Goal: Task Accomplishment & Management: Use online tool/utility

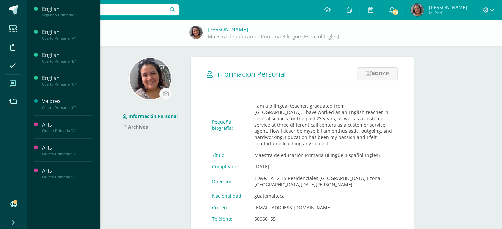
click at [17, 82] on span at bounding box center [12, 84] width 15 height 15
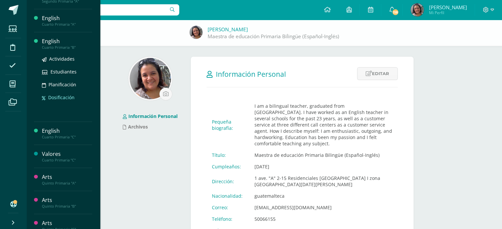
scroll to position [21, 0]
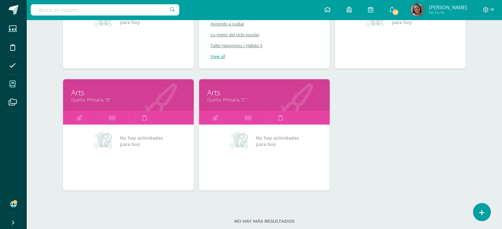
scroll to position [297, 0]
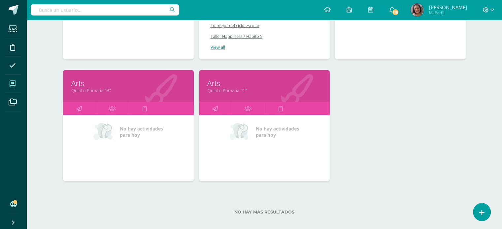
click at [239, 91] on link "Quinto Primaria "C"" at bounding box center [264, 90] width 114 height 6
click at [241, 89] on link "Quinto Primaria "C"" at bounding box center [264, 90] width 114 height 6
click at [235, 94] on div "Arts Quinto Primaria "C"" at bounding box center [264, 86] width 131 height 32
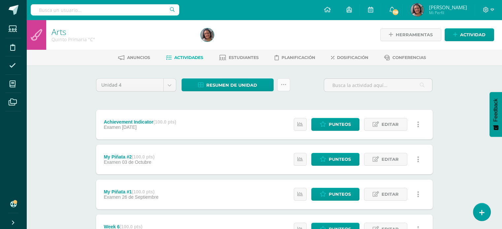
click at [283, 86] on icon at bounding box center [284, 85] width 6 height 6
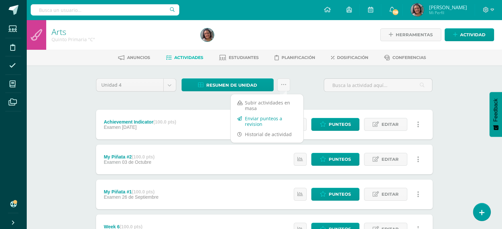
click at [257, 118] on link "Enviar punteos a revision" at bounding box center [267, 121] width 73 height 16
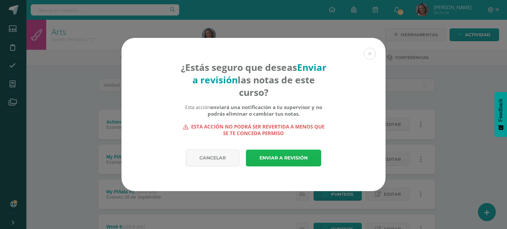
click at [269, 160] on link "Enviar a revisión" at bounding box center [283, 158] width 75 height 17
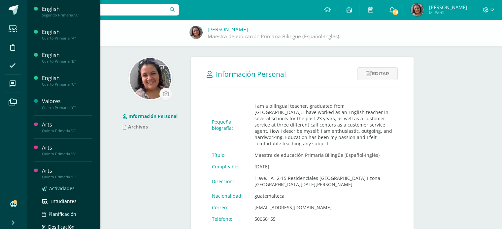
click at [57, 187] on span "Actividades" at bounding box center [61, 188] width 25 height 6
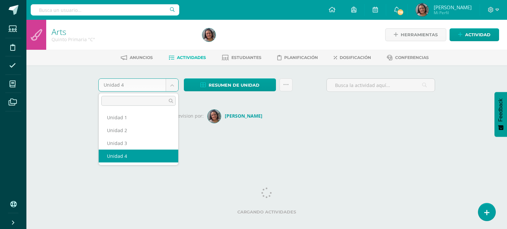
click at [175, 89] on body "Estudiantes Disciplina Asistencia Mis cursos Archivos Soporte Ayuda Reportar un…" at bounding box center [253, 77] width 507 height 155
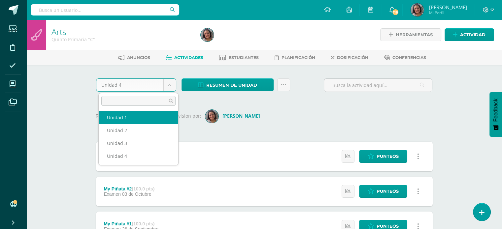
select select "Unidad 1"
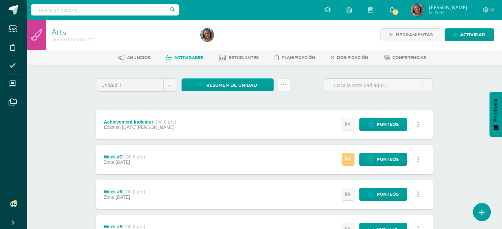
click at [283, 84] on icon at bounding box center [284, 85] width 6 height 6
click at [261, 106] on link "Enviar punteos a revision" at bounding box center [267, 106] width 73 height 16
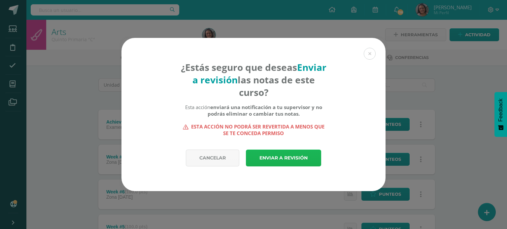
click at [276, 157] on link "Enviar a revisión" at bounding box center [283, 158] width 75 height 17
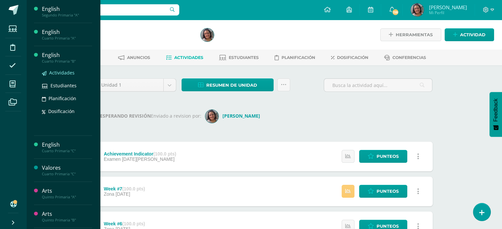
click at [59, 71] on span "Actividades" at bounding box center [61, 73] width 25 height 6
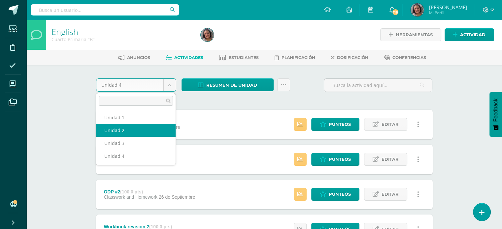
select select "Unidad 2"
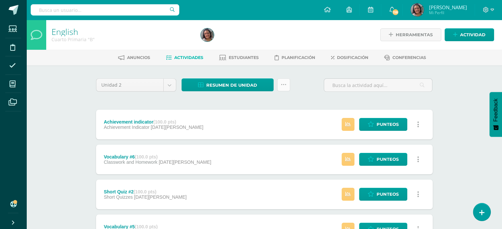
click at [283, 86] on icon at bounding box center [284, 85] width 6 height 6
click at [250, 107] on link "Enviar punteos a revision" at bounding box center [267, 106] width 73 height 16
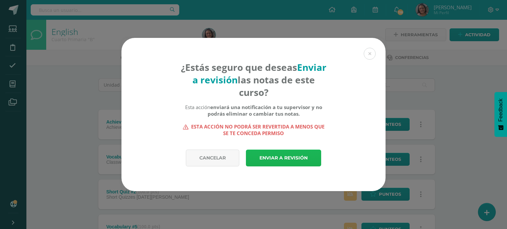
click at [269, 154] on link "Enviar a revisión" at bounding box center [283, 158] width 75 height 17
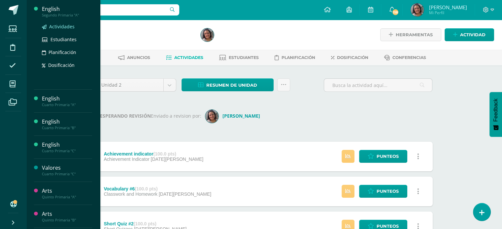
click at [56, 27] on span "Actividades" at bounding box center [61, 26] width 25 height 6
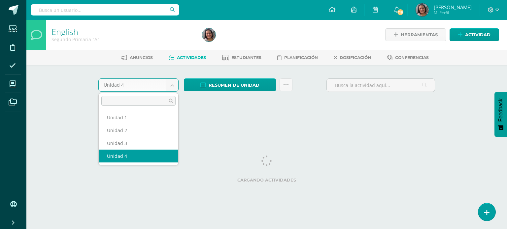
click at [172, 87] on body "Estudiantes Disciplina Asistencia Mis cursos Archivos Soporte Ayuda Reportar un…" at bounding box center [253, 61] width 507 height 123
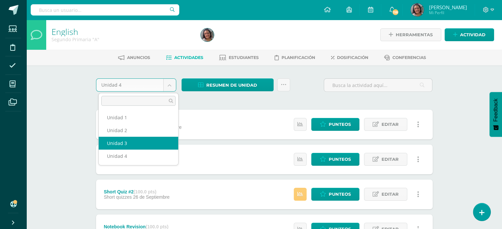
select select "Unidad 3"
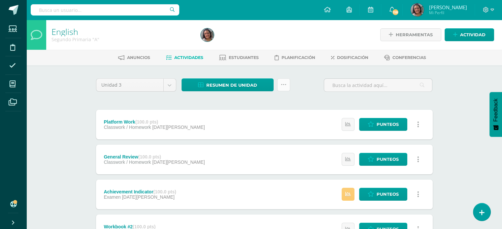
click at [286, 84] on icon at bounding box center [284, 85] width 6 height 6
click at [259, 107] on link "Enviar punteos a revision" at bounding box center [267, 106] width 73 height 16
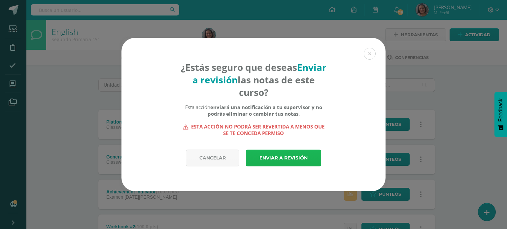
click at [263, 155] on link "Enviar a revisión" at bounding box center [283, 158] width 75 height 17
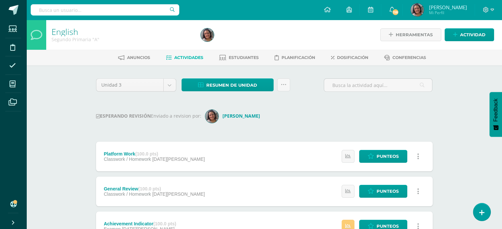
click at [257, 215] on div "Achievement Indicator (100.0 pts) Examen [DATE][PERSON_NAME] Estatus de Activid…" at bounding box center [264, 227] width 337 height 30
click at [252, 227] on div "Achievement Indicator (100.0 pts) Examen [DATE][PERSON_NAME] Estatus de Activid…" at bounding box center [264, 227] width 337 height 30
